Goal: Task Accomplishment & Management: Complete application form

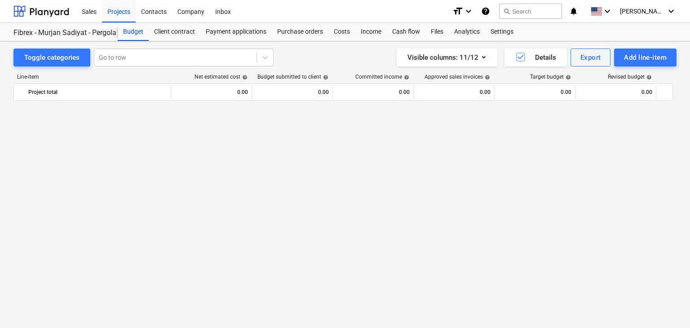
scroll to position [5943, 0]
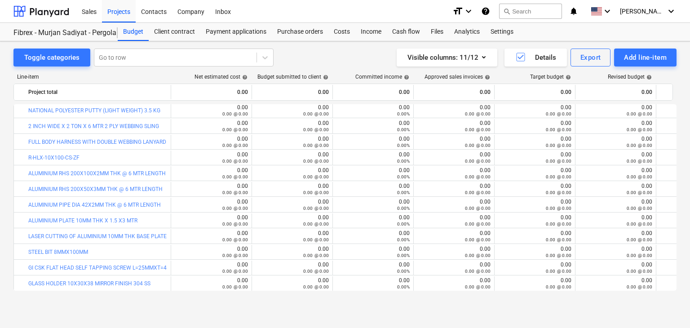
click at [635, 67] on div "Line-item Net estimated cost help Budget submitted to client help Committed inc…" at bounding box center [344, 183] width 663 height 235
click at [629, 61] on div "Add line-item" at bounding box center [645, 58] width 43 height 12
click at [602, 93] on div "Add custom" at bounding box center [629, 96] width 93 height 16
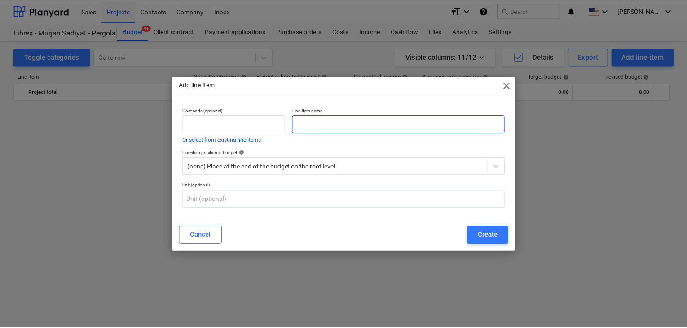
scroll to position [5943, 0]
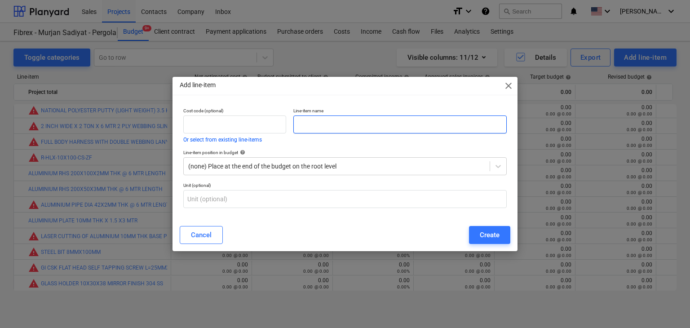
click at [350, 121] on input "text" at bounding box center [399, 124] width 213 height 18
paste input "GI GR 8.8 M12 DOME NUT"
type input "GI GR 8.8 M12 DOME NUT"
click at [493, 242] on button "Create" at bounding box center [489, 235] width 41 height 18
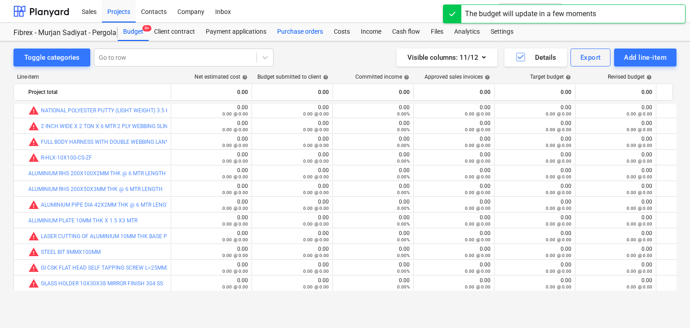
click at [310, 35] on div "Purchase orders" at bounding box center [300, 32] width 57 height 18
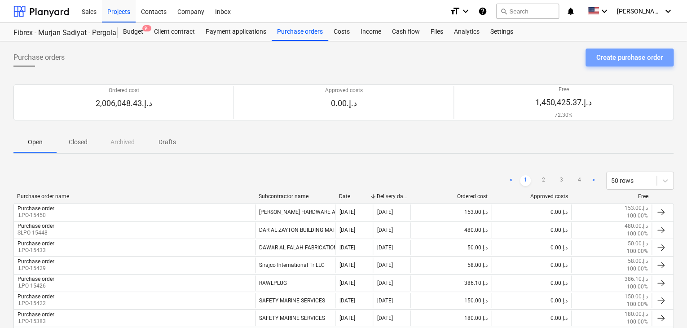
click at [627, 58] on div "Create purchase order" at bounding box center [629, 58] width 66 height 12
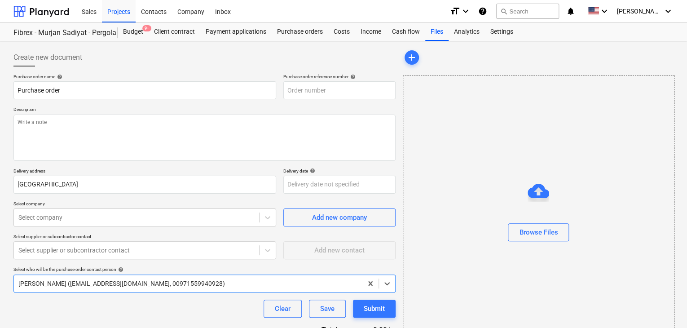
click at [315, 107] on p "Description" at bounding box center [204, 110] width 382 height 8
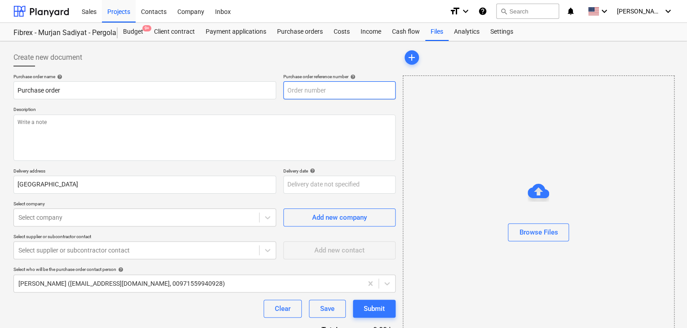
type textarea "x"
type input "SUB-AMS001-2024-006-PO-239"
drag, startPoint x: 379, startPoint y: 93, endPoint x: 279, endPoint y: 92, distance: 99.7
click at [279, 92] on div "Purchase order name help Purchase order Purchase order reference number help SU…" at bounding box center [204, 87] width 382 height 26
type textarea "x"
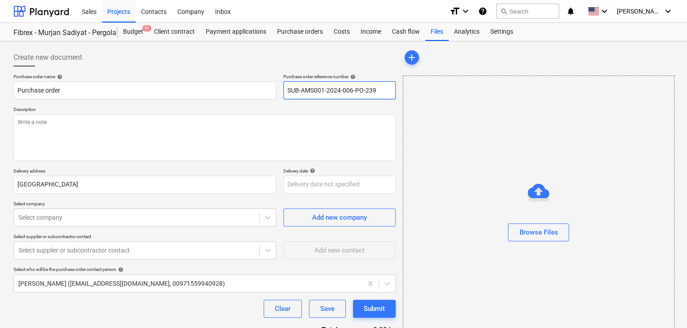
type input "."
type textarea "x"
type input ".L"
type textarea "x"
type input ".LP"
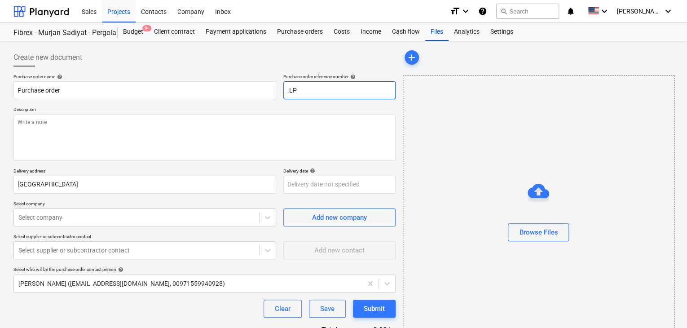
type textarea "x"
type input ".LPO"
type textarea "x"
type input ".LPO-"
type textarea "x"
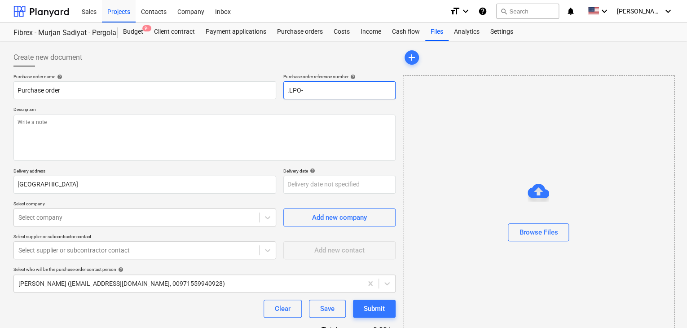
type input ".LPO-1"
type textarea "x"
type input ".LPO-15"
type textarea "x"
type input ".LPO-154"
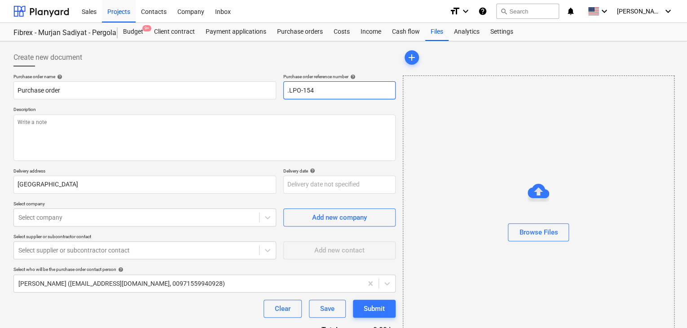
type textarea "x"
type input ".LPO-1545"
type textarea "x"
type input ".LPO-15454"
type textarea "x"
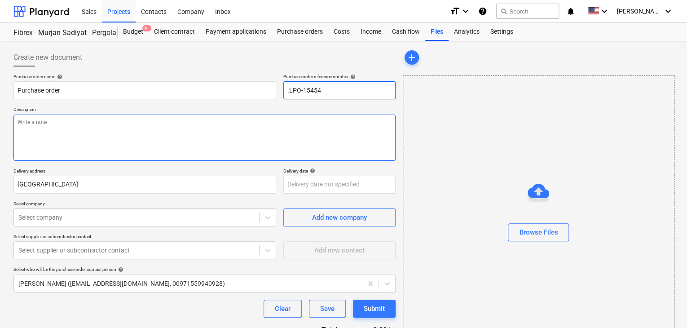
type input ".LPO-15454"
click at [68, 132] on textarea at bounding box center [204, 138] width 382 height 46
type textarea "x"
type textarea "C"
type textarea "x"
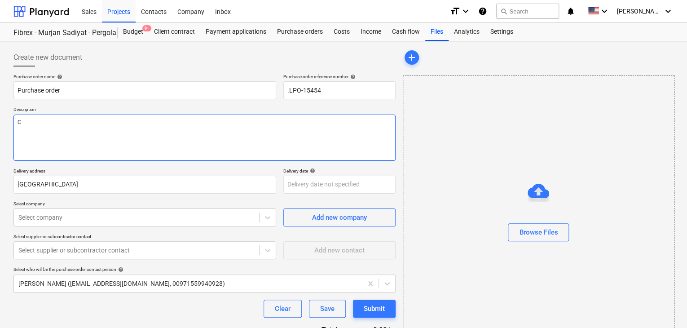
type textarea "C5"
type textarea "x"
type textarea "C5"
type textarea "x"
type textarea "C5 A"
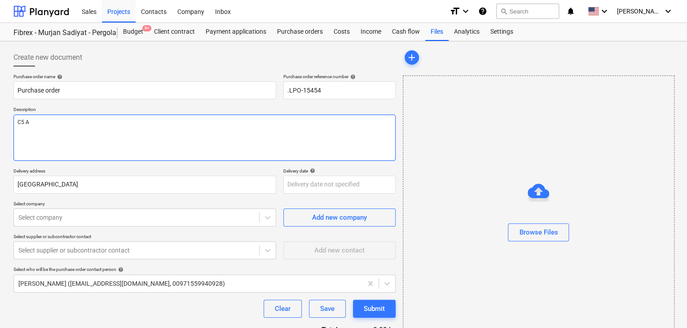
type textarea "x"
type textarea "C5 AN"
type textarea "x"
type textarea "C5 AND"
type textarea "x"
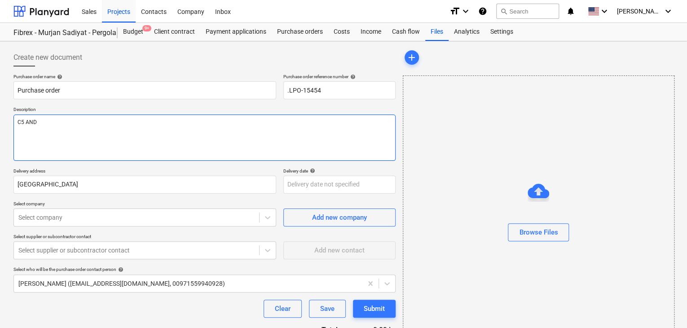
type textarea "C5 AND"
type textarea "x"
type textarea "C5 AND C"
type textarea "x"
type textarea "C5 AND C0"
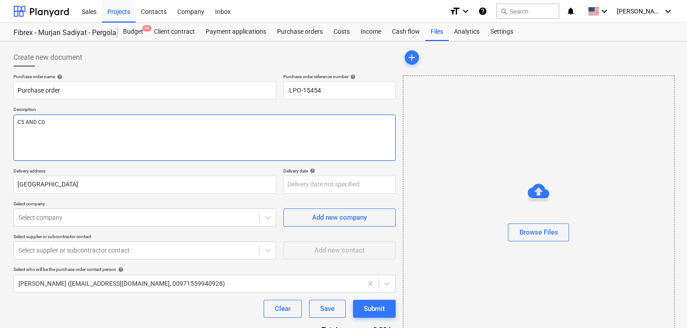
type textarea "x"
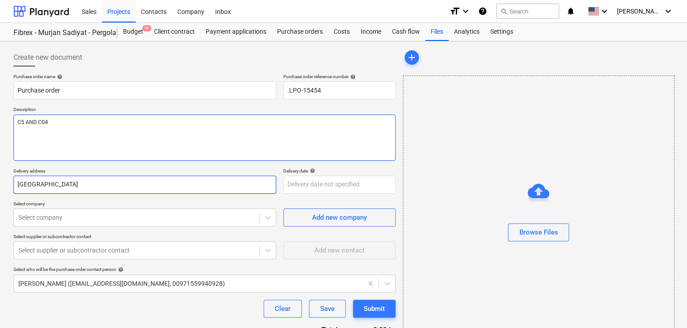
type textarea "C5 AND C04"
click at [66, 181] on input "[GEOGRAPHIC_DATA]" at bounding box center [144, 185] width 263 height 18
type textarea "x"
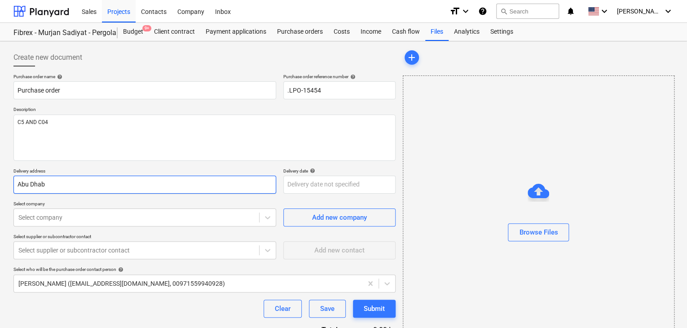
type input "Abu Dha"
type textarea "x"
type input "Abu Dh"
type textarea "x"
type input "Abu D"
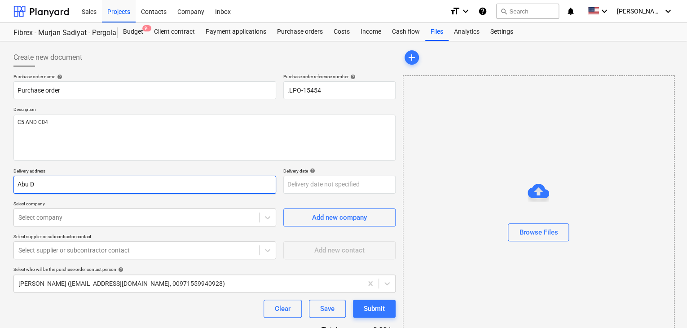
type textarea "x"
type input "Abu"
type textarea "x"
type input "Abu"
type textarea "x"
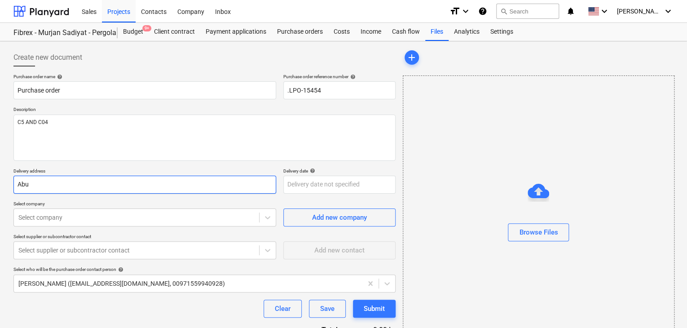
type input "Ab"
type textarea "x"
type input "A"
type textarea "x"
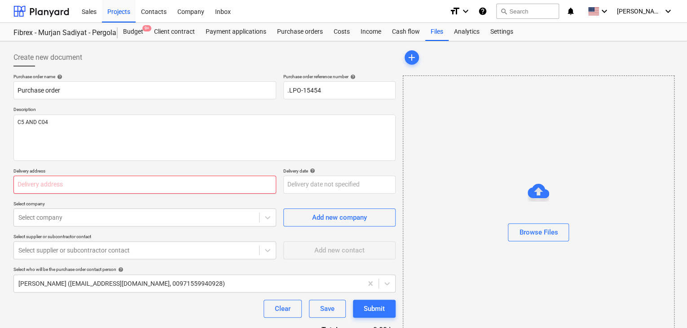
type textarea "x"
type input "L"
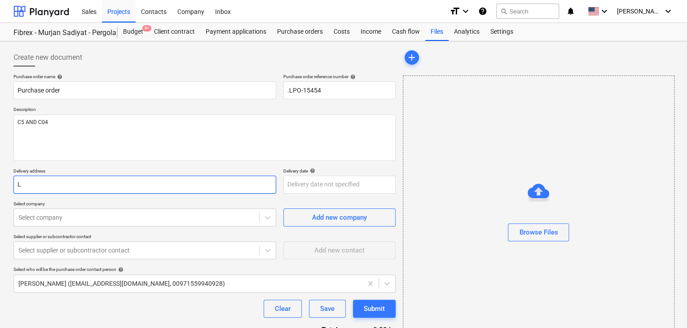
type textarea "x"
type input "LU"
type textarea "x"
type input "LUC"
type textarea "x"
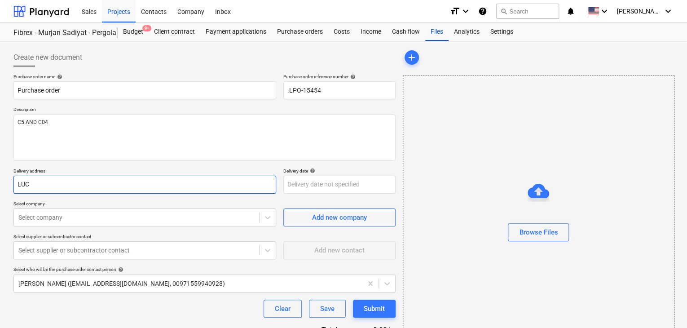
type input "LUCK"
type textarea "x"
type input "LUCKY"
type textarea "x"
type input "LUCKY E"
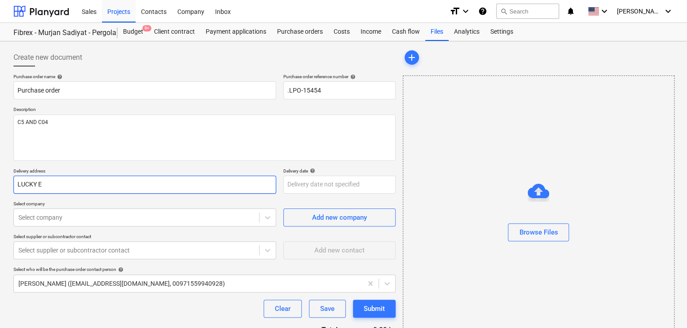
type textarea "x"
type input "LUCKY EN"
type textarea "x"
type input "LUCKY ENG"
type textarea "x"
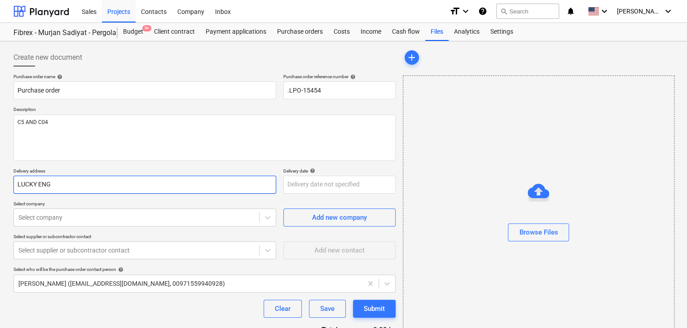
type input "LUCKY ENGI"
type textarea "x"
type input "LUCKY ENGIN"
type textarea "x"
type input "LUCKY ENGINE"
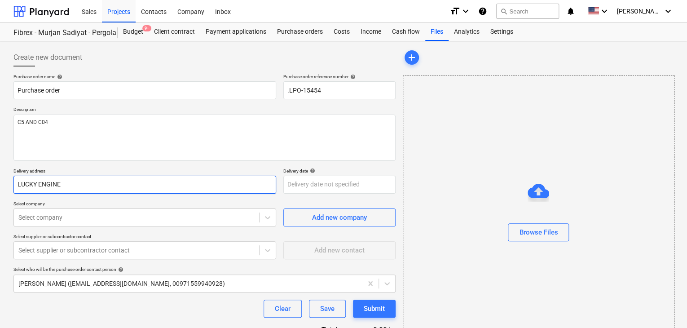
type textarea "x"
type input "LUCKY ENGINEE"
type textarea "x"
type input "LUCKY ENGINEER"
type textarea "x"
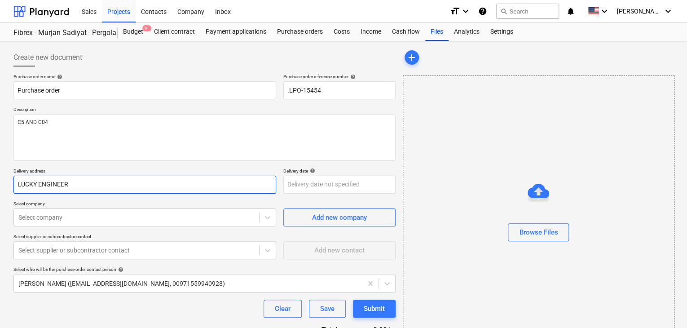
type input "LUCKY ENGINEERI"
type textarea "x"
type input "LUCKY ENGINEERIN"
type textarea "x"
type input "LUCKY ENGINEERING"
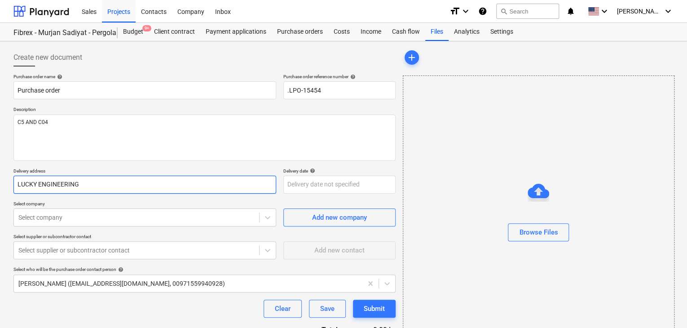
type textarea "x"
type input "LUCKY ENGINEERING"
type textarea "x"
type input "LUCKY ENGINEERING S"
type textarea "x"
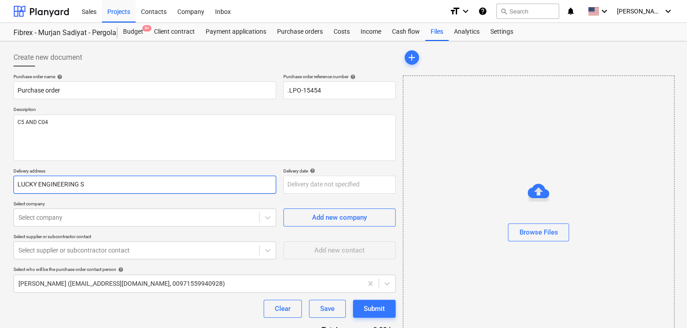
type input "LUCKY ENGINEERING SE"
type textarea "x"
type input "LUCKY ENGINEERING SER"
type textarea "x"
type input "LUCKY ENGINEERING SERV"
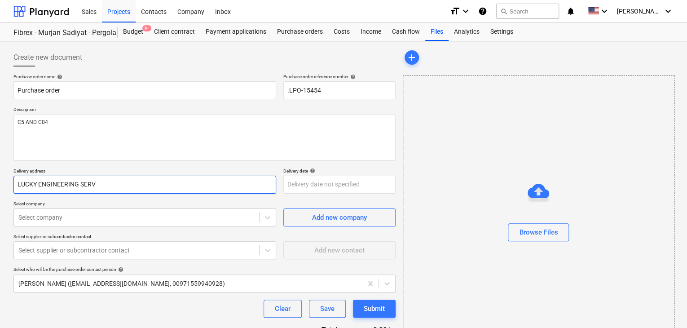
type textarea "x"
type input "LUCKY ENGINEERING SERVI"
type textarea "x"
type input "LUCKY ENGINEERING SERVIC"
type textarea "x"
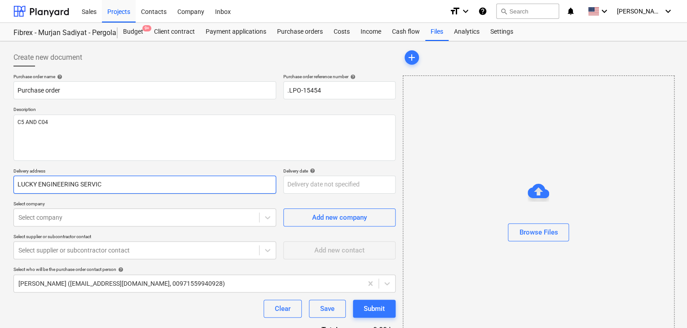
type input "LUCKY ENGINEERING SERVICE"
type textarea "x"
type input "LUCKY ENGINEERING SERVICES"
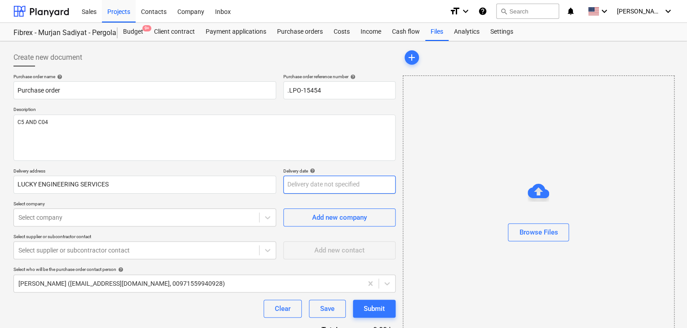
click at [300, 187] on body "Sales Projects Contacts Company Inbox format_size keyboard_arrow_down help sear…" at bounding box center [343, 164] width 687 height 328
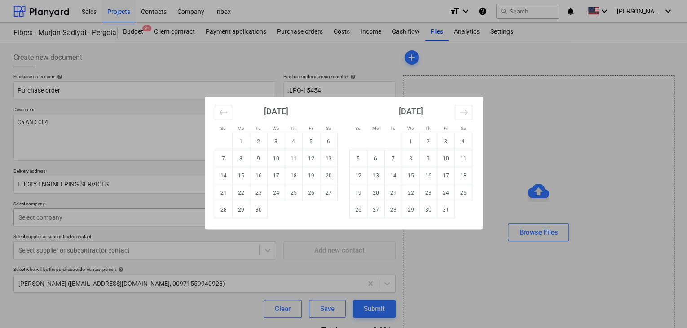
click at [255, 213] on td "30" at bounding box center [259, 209] width 18 height 17
type textarea "x"
type input "[DATE]"
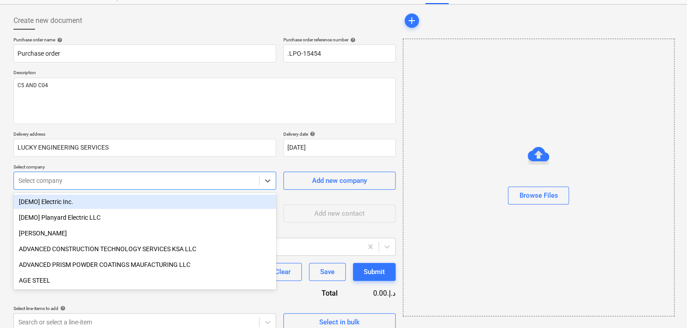
click at [101, 217] on body "Sales Projects Contacts Company Inbox format_size keyboard_arrow_down help sear…" at bounding box center [343, 127] width 687 height 328
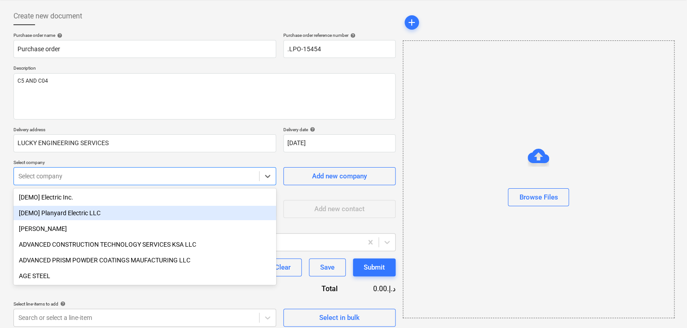
scroll to position [42, 0]
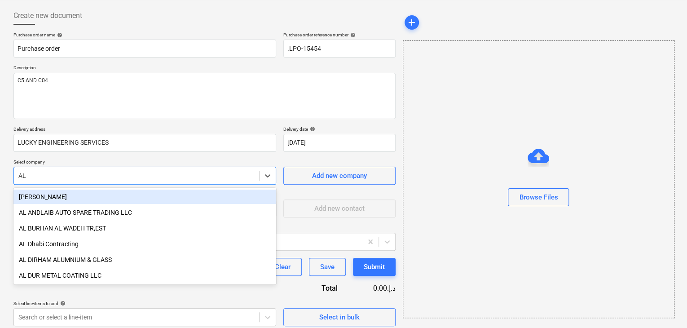
type input "A"
type input "HUS"
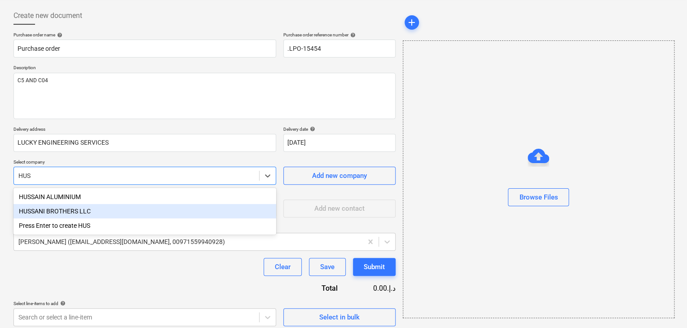
click at [103, 212] on div "HUSSANI BROTHERS LLC" at bounding box center [144, 211] width 263 height 14
type textarea "x"
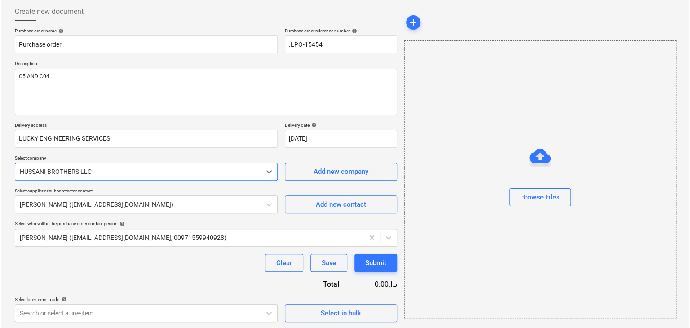
scroll to position [47, 0]
click at [345, 316] on div "Select in bulk" at bounding box center [339, 312] width 40 height 12
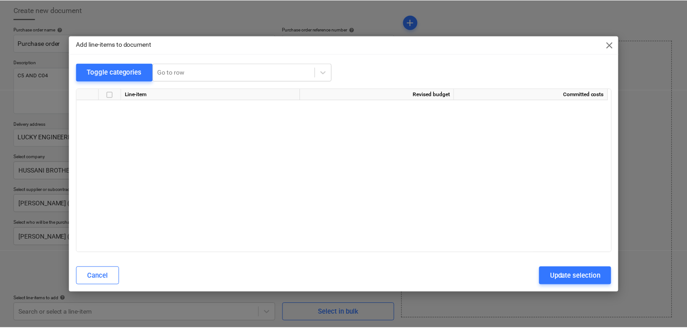
scroll to position [4248, 0]
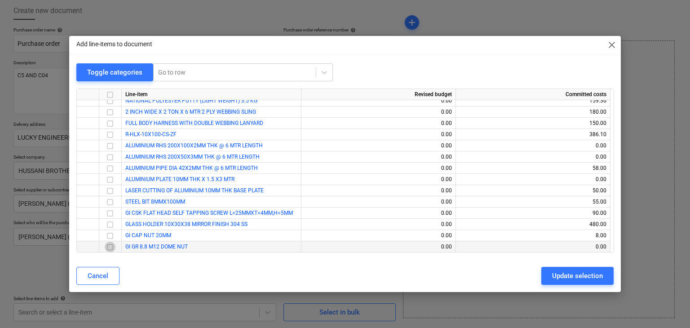
click at [107, 246] on input "checkbox" at bounding box center [110, 247] width 11 height 11
drag, startPoint x: 560, startPoint y: 273, endPoint x: 450, endPoint y: 273, distance: 109.1
click at [555, 273] on div "Update selection" at bounding box center [577, 276] width 51 height 12
type textarea "x"
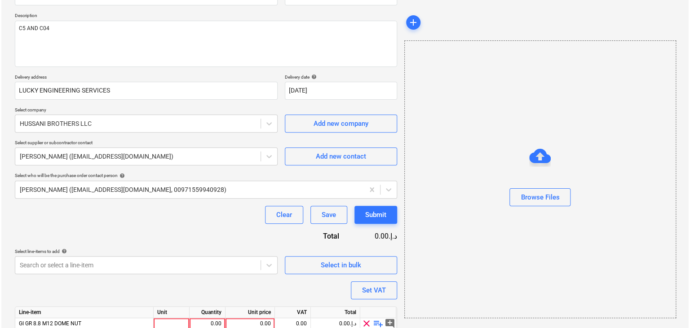
scroll to position [131, 0]
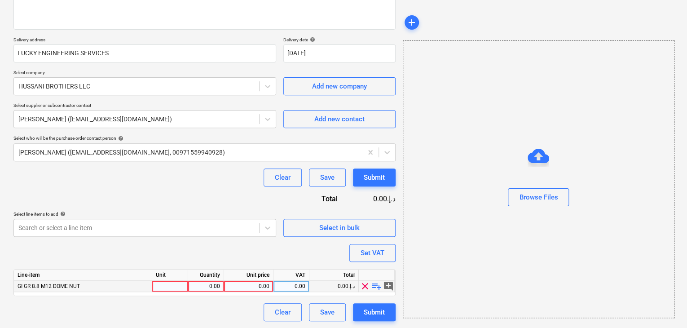
click at [162, 284] on div at bounding box center [170, 286] width 36 height 11
type input "NOS"
type textarea "x"
click at [207, 290] on div "0.00" at bounding box center [206, 286] width 28 height 11
type input "700"
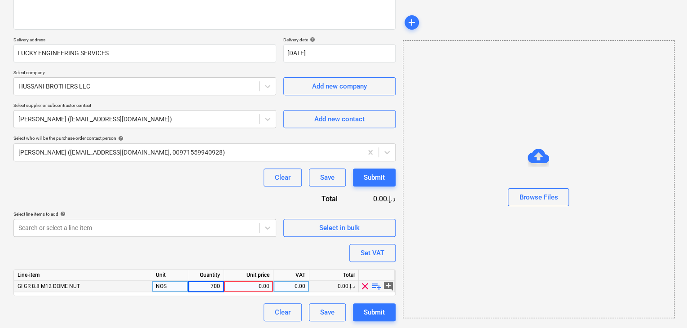
type textarea "x"
click at [238, 285] on div "0.00" at bounding box center [249, 286] width 42 height 11
type input "0.30"
type textarea "x"
drag, startPoint x: 502, startPoint y: 248, endPoint x: 480, endPoint y: 245, distance: 22.3
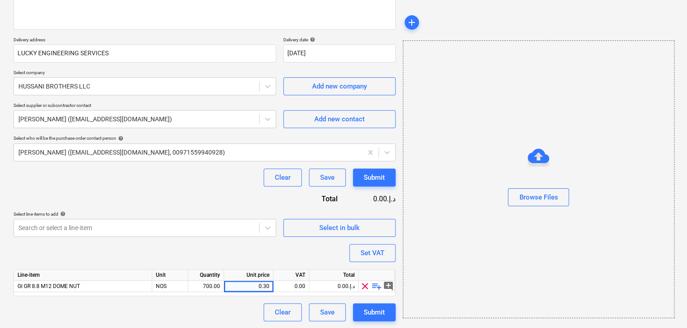
click at [487, 246] on div "Browse Files" at bounding box center [539, 179] width 272 height 278
click at [361, 261] on button "Set VAT" at bounding box center [372, 253] width 46 height 18
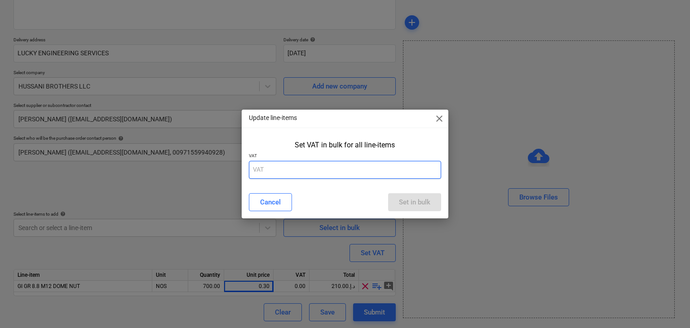
drag, startPoint x: 284, startPoint y: 171, endPoint x: 275, endPoint y: 168, distance: 9.5
click at [279, 170] on input "text" at bounding box center [345, 170] width 193 height 18
type input "5"
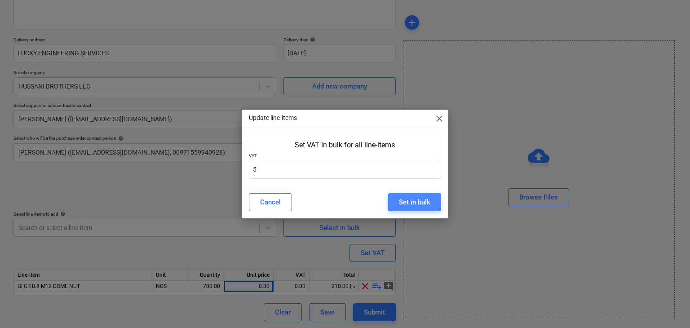
click at [410, 199] on div "Set in bulk" at bounding box center [414, 202] width 31 height 12
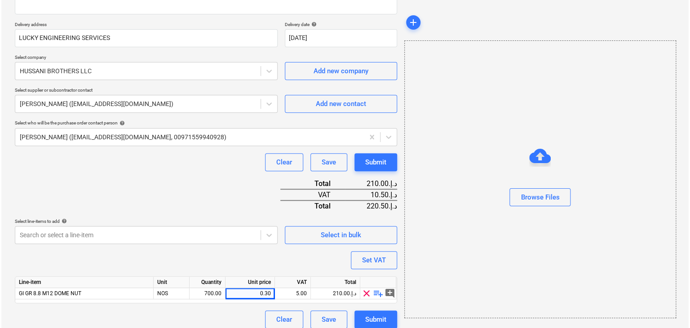
scroll to position [154, 0]
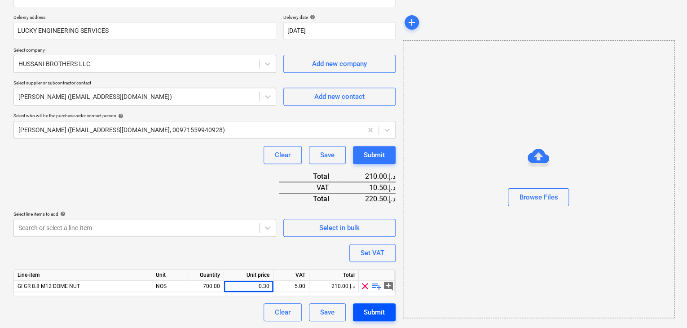
click at [371, 304] on button "Submit" at bounding box center [374, 312] width 43 height 18
type textarea "x"
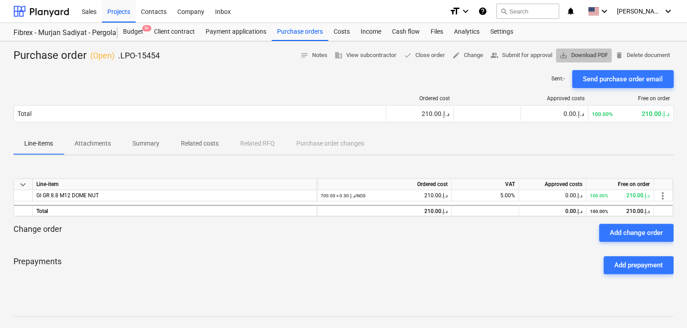
click at [592, 56] on span "save_alt Download PDF" at bounding box center [584, 55] width 48 height 10
